Goal: Navigation & Orientation: Find specific page/section

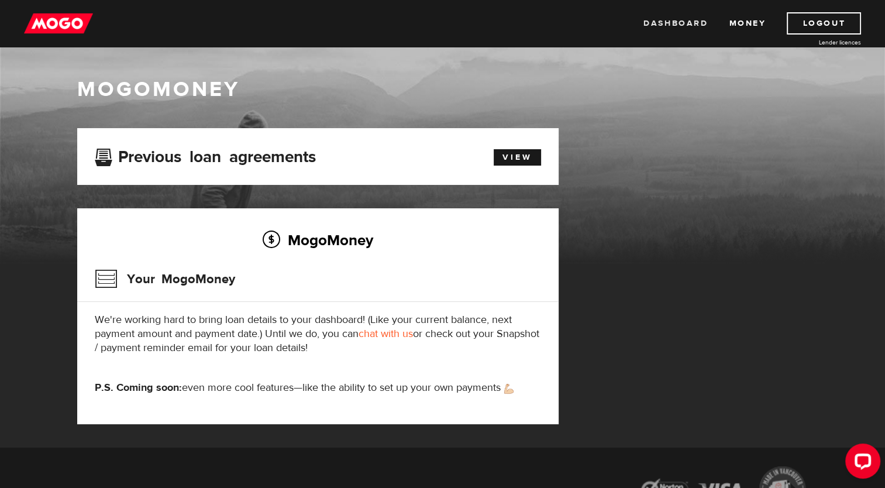
click at [698, 25] on link "Dashboard" at bounding box center [675, 23] width 64 height 22
click at [749, 23] on link "Money" at bounding box center [746, 23] width 37 height 22
click at [689, 20] on link "Dashboard" at bounding box center [675, 23] width 64 height 22
click at [508, 157] on link "View" at bounding box center [516, 157] width 47 height 16
